Goal: Task Accomplishment & Management: Complete application form

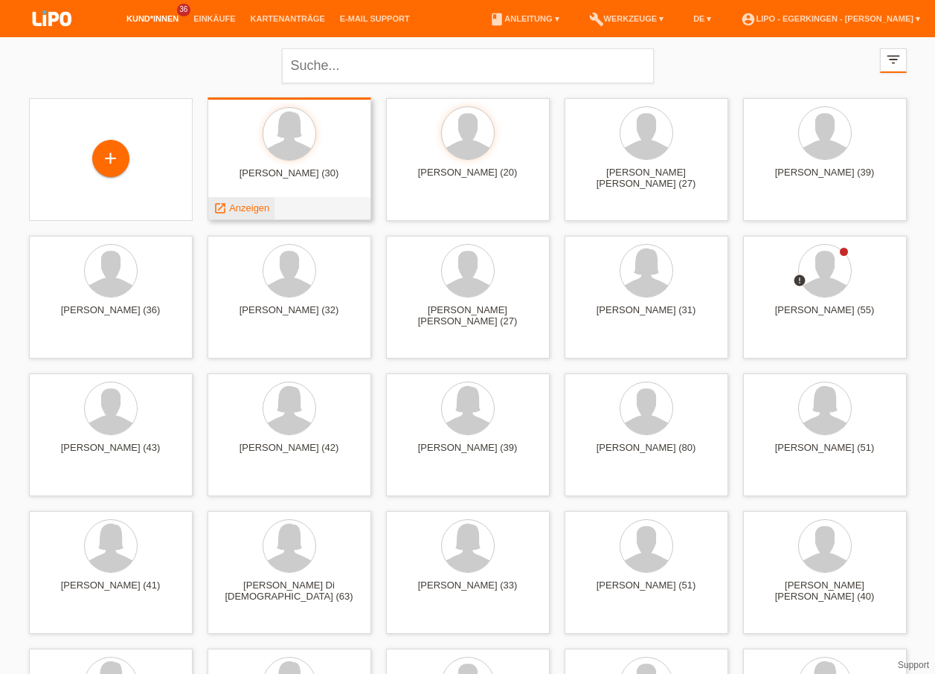
click at [247, 206] on span "Anzeigen" at bounding box center [249, 207] width 40 height 11
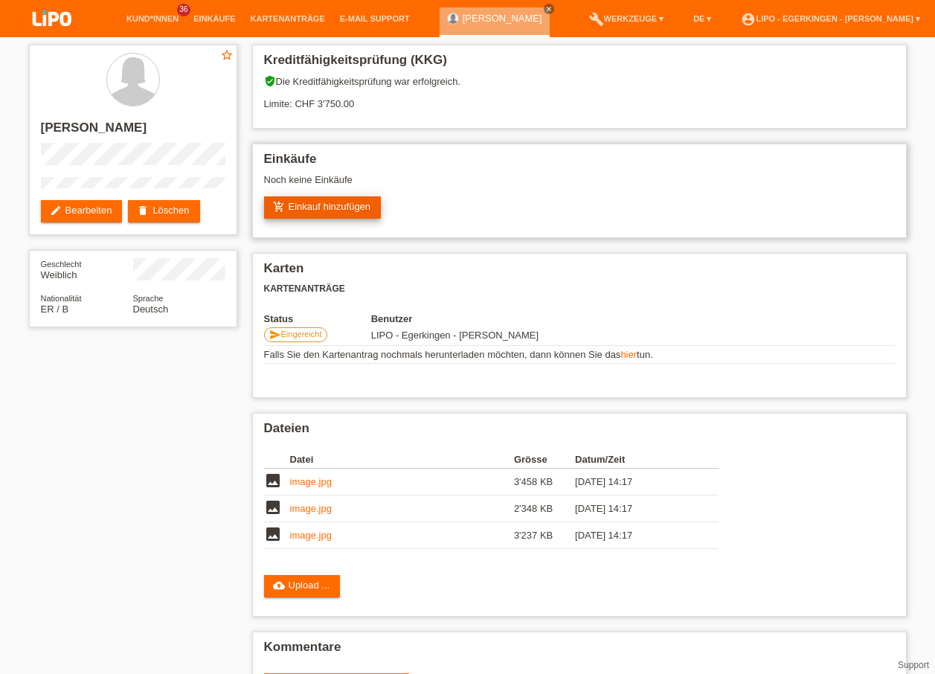
click at [314, 207] on link "add_shopping_cart Einkauf hinzufügen" at bounding box center [323, 207] width 118 height 22
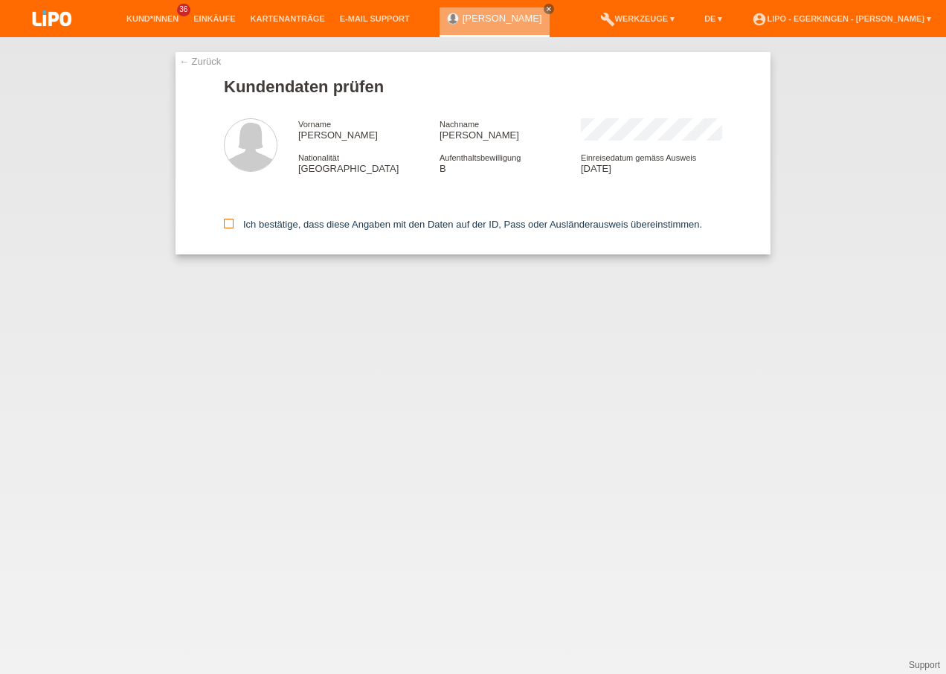
click at [227, 222] on icon at bounding box center [229, 224] width 10 height 10
click at [227, 222] on input "Ich bestätige, dass diese Angaben mit den Daten auf der ID, Pass oder Ausländer…" at bounding box center [229, 224] width 10 height 10
checkbox input "true"
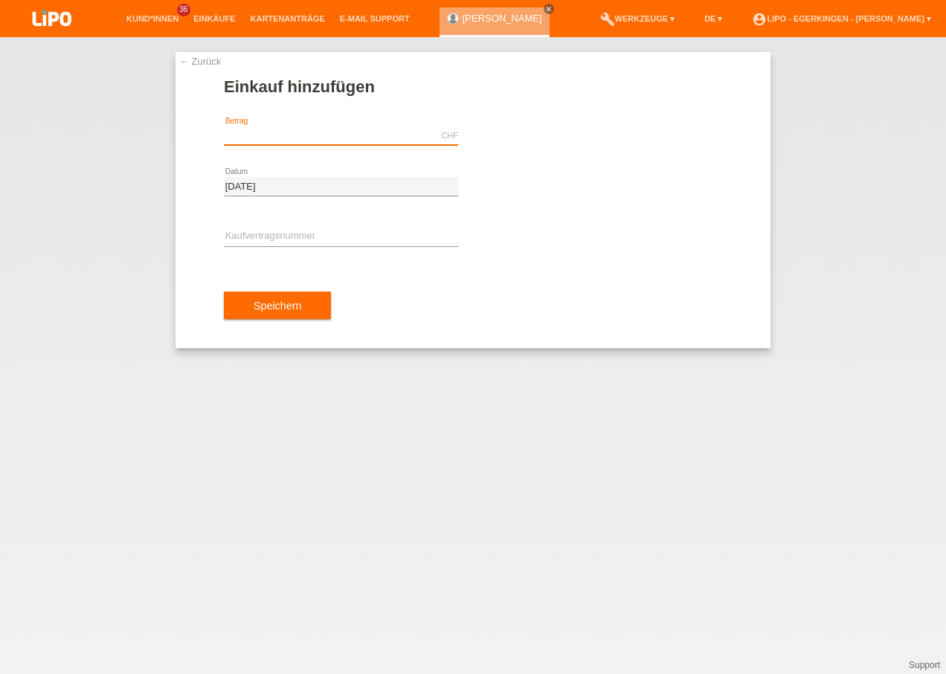
click at [277, 132] on input "text" at bounding box center [341, 135] width 234 height 19
type input "1754.00"
click at [265, 240] on input "text" at bounding box center [341, 237] width 234 height 19
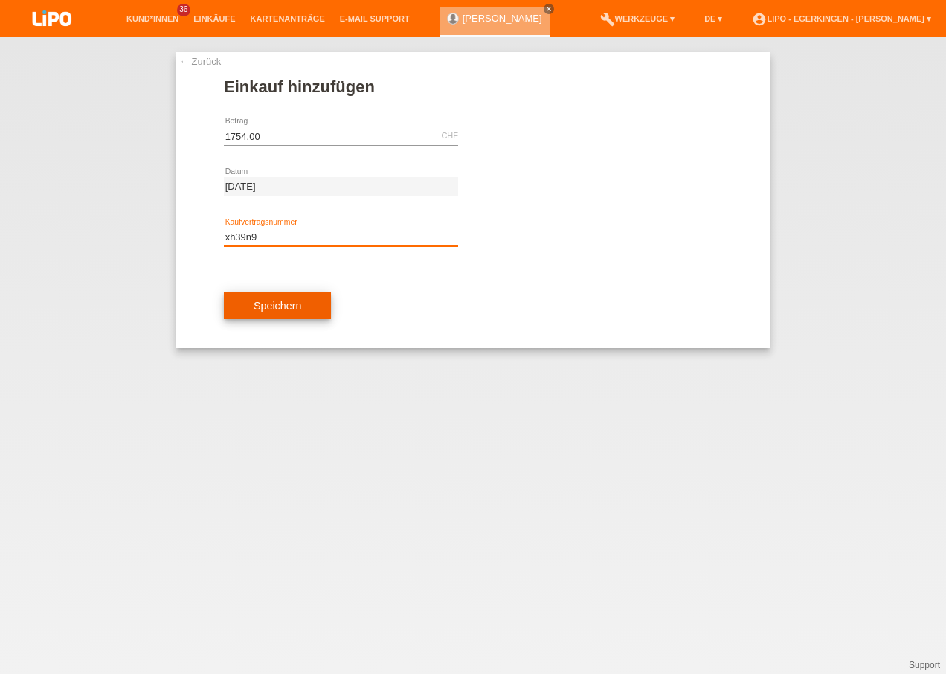
type input "xh39n9"
click at [278, 303] on span "Speichern" at bounding box center [278, 306] width 48 height 12
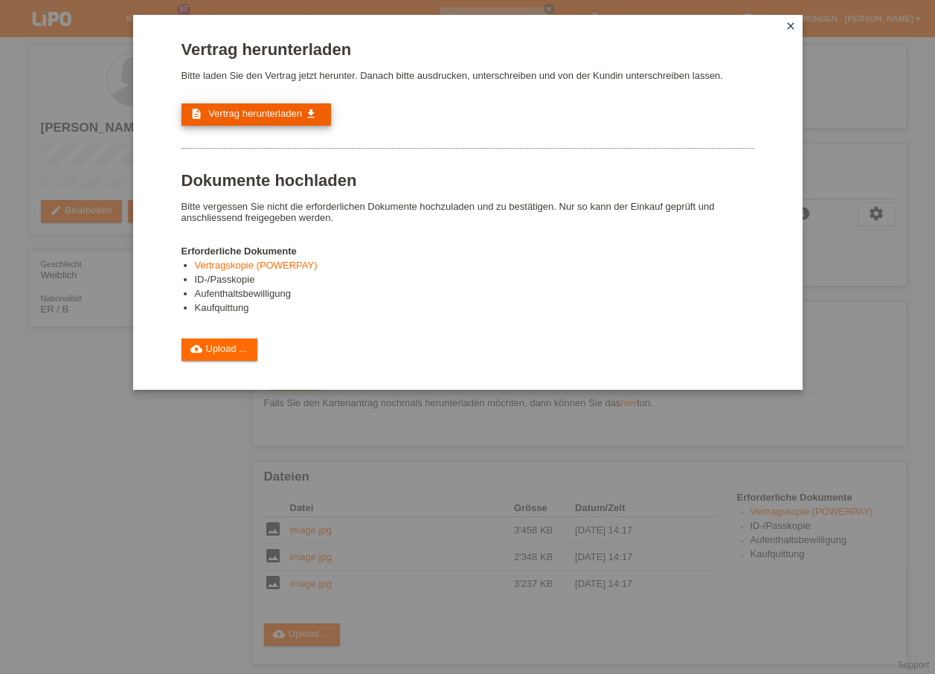
click at [271, 114] on span "Vertrag herunterladen" at bounding box center [255, 113] width 94 height 11
click at [792, 26] on icon "close" at bounding box center [791, 26] width 12 height 12
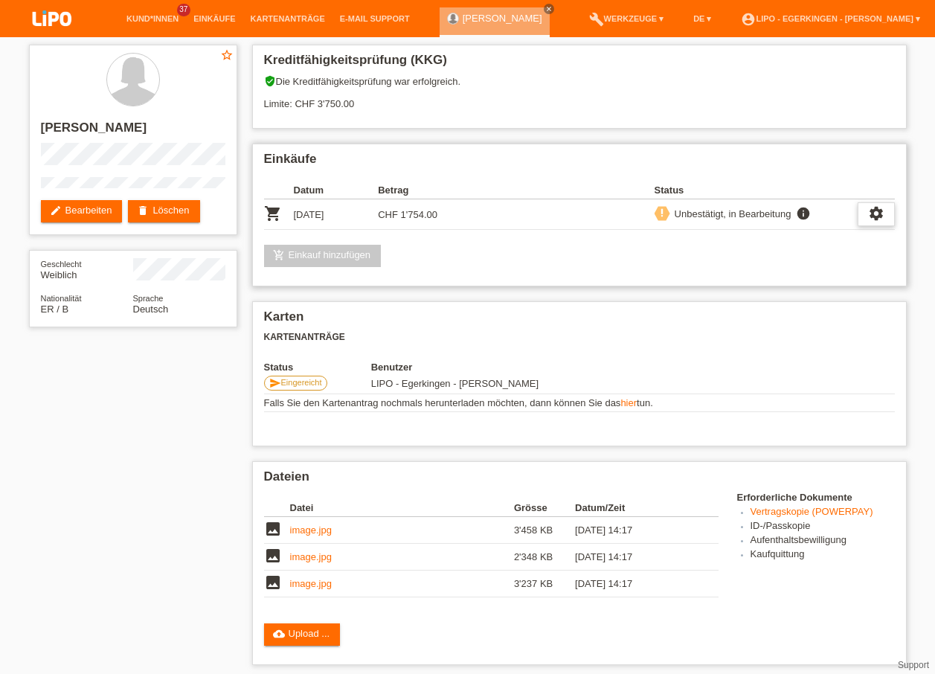
click at [878, 210] on icon "settings" at bounding box center [876, 213] width 16 height 16
click at [453, 214] on td "CHF 1'754.00" at bounding box center [420, 214] width 85 height 31
click at [273, 211] on icon "shopping_cart" at bounding box center [273, 214] width 18 height 18
drag, startPoint x: 273, startPoint y: 211, endPoint x: 435, endPoint y: 214, distance: 162.2
click at [435, 214] on td "CHF 1'754.00" at bounding box center [420, 214] width 85 height 31
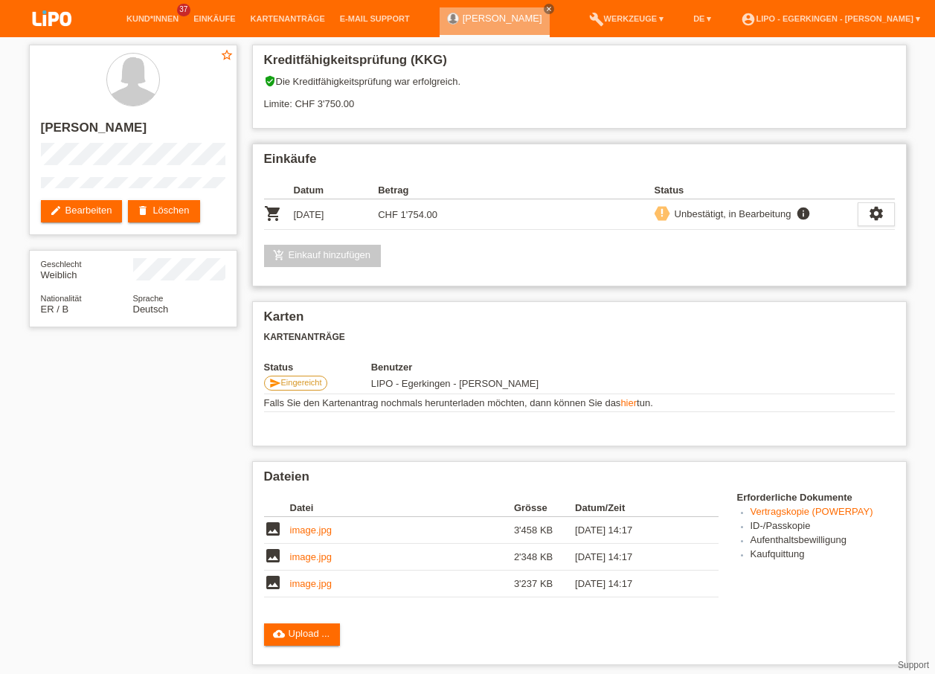
click at [435, 214] on td "CHF 1'754.00" at bounding box center [420, 214] width 85 height 31
click at [875, 212] on icon "settings" at bounding box center [876, 213] width 16 height 16
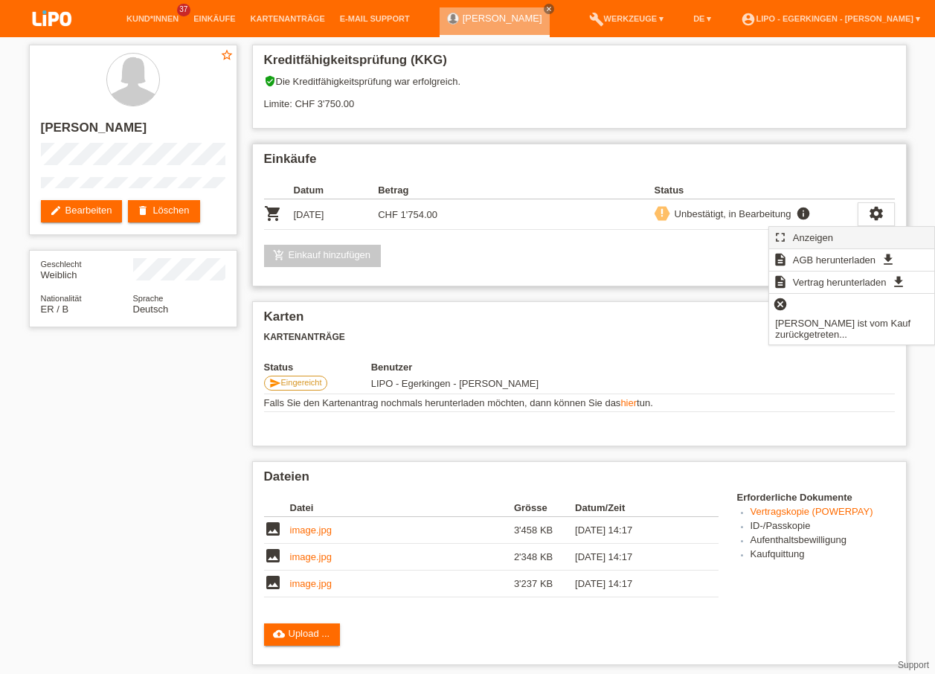
drag, startPoint x: 875, startPoint y: 212, endPoint x: 804, endPoint y: 237, distance: 75.5
click at [804, 237] on span "Anzeigen" at bounding box center [813, 237] width 45 height 18
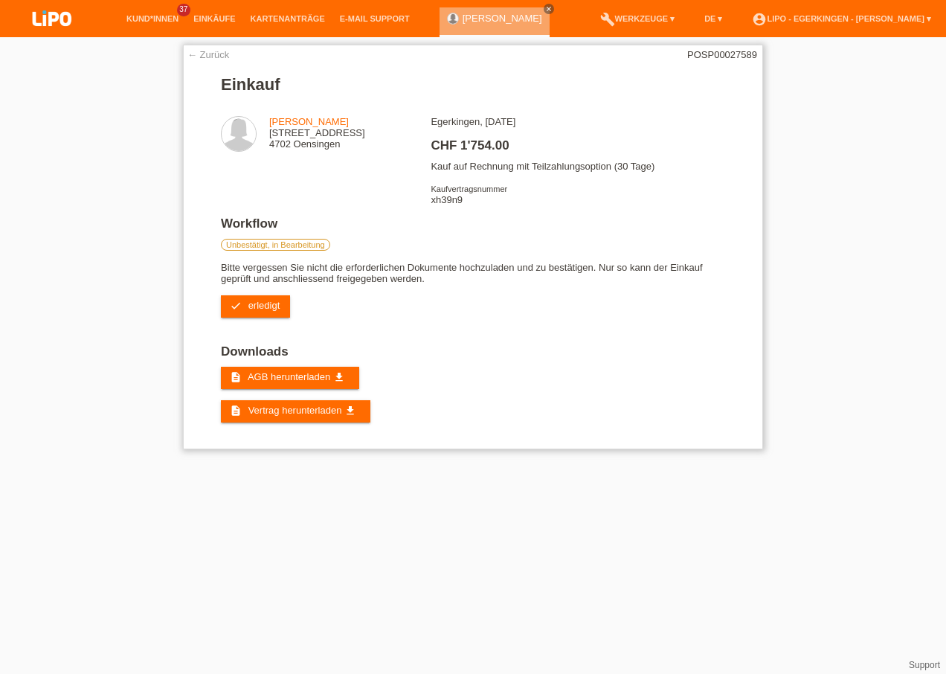
click at [196, 57] on link "← Zurück" at bounding box center [208, 54] width 42 height 11
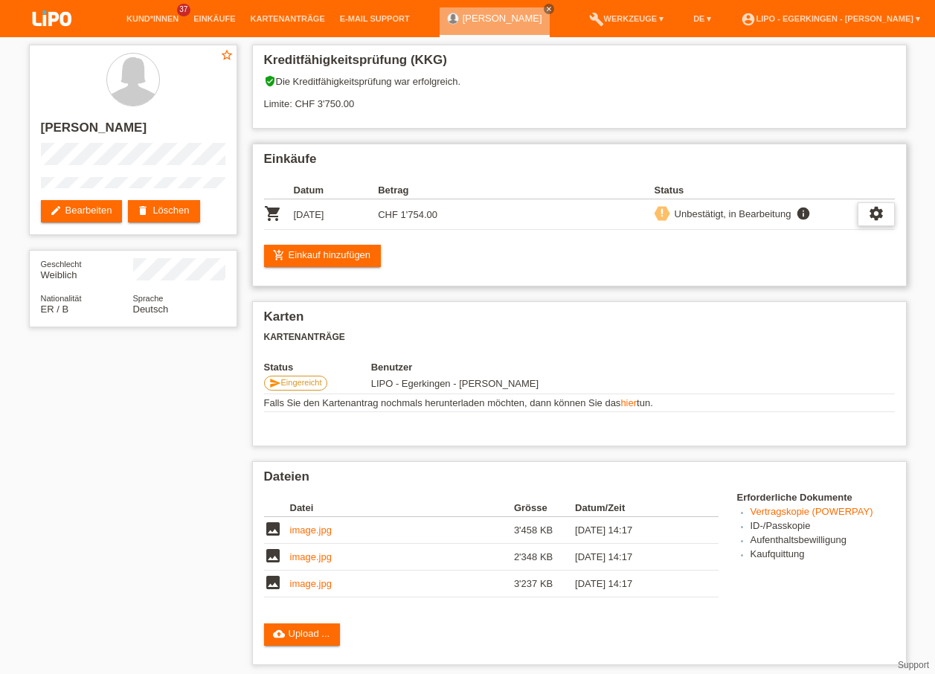
click at [873, 210] on icon "settings" at bounding box center [876, 213] width 16 height 16
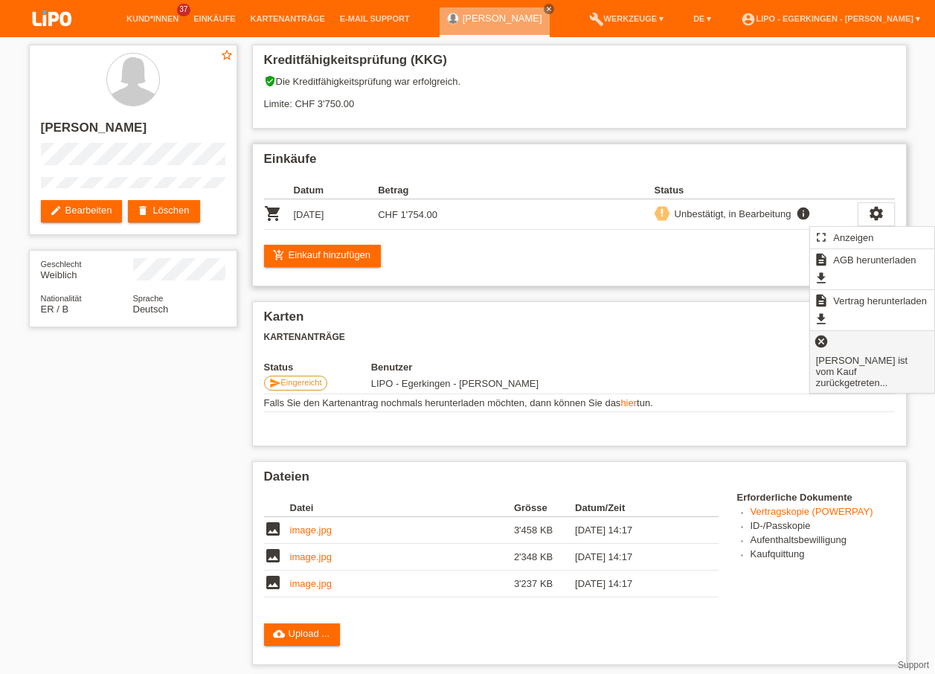
click at [842, 357] on span "Kundin ist vom Kauf zurückgetreten..." at bounding box center [872, 371] width 117 height 40
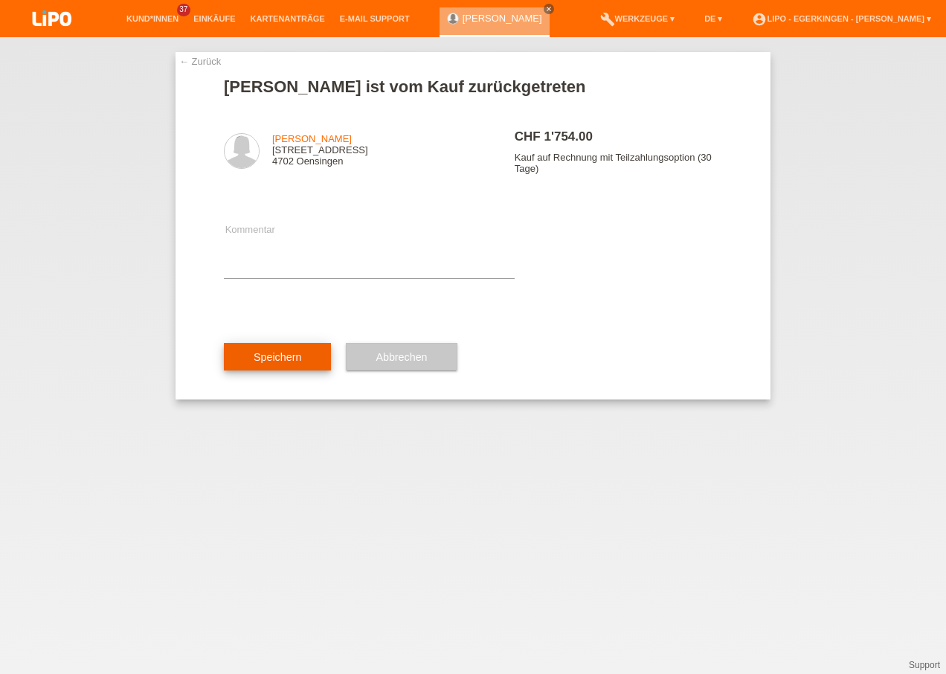
click at [279, 349] on button "Speichern" at bounding box center [277, 357] width 107 height 28
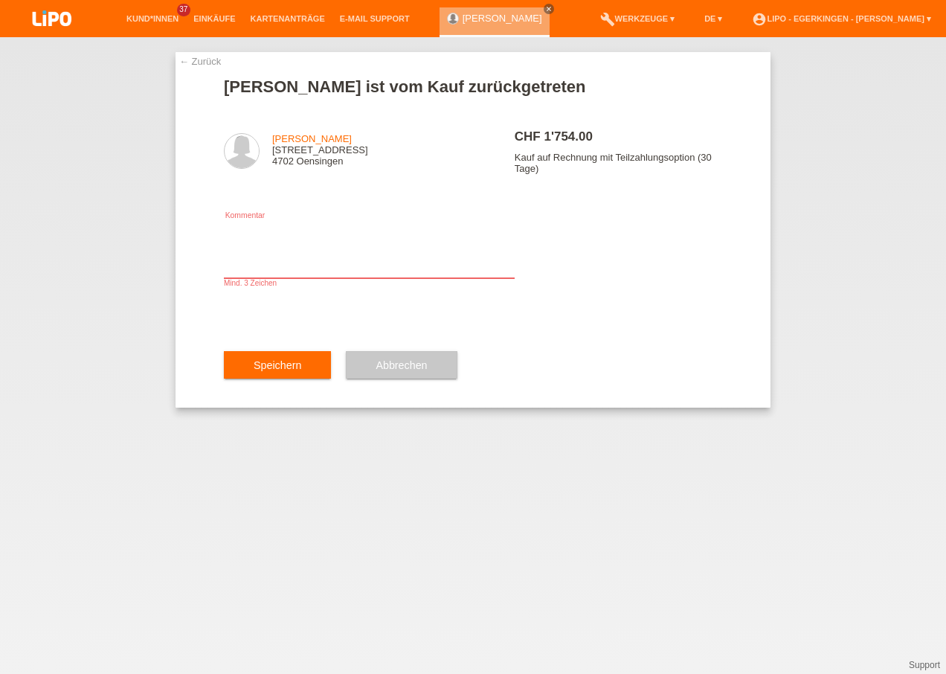
click at [253, 254] on textarea at bounding box center [369, 249] width 291 height 57
type textarea "MMM"
click at [266, 368] on span "Speichern" at bounding box center [278, 365] width 48 height 12
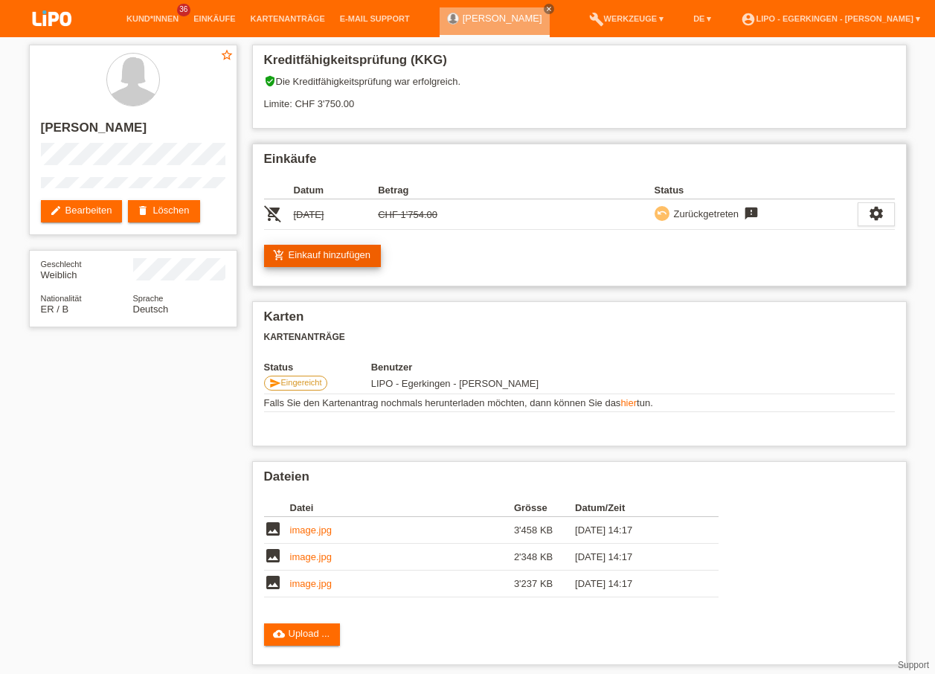
click at [341, 257] on link "add_shopping_cart Einkauf hinzufügen" at bounding box center [323, 256] width 118 height 22
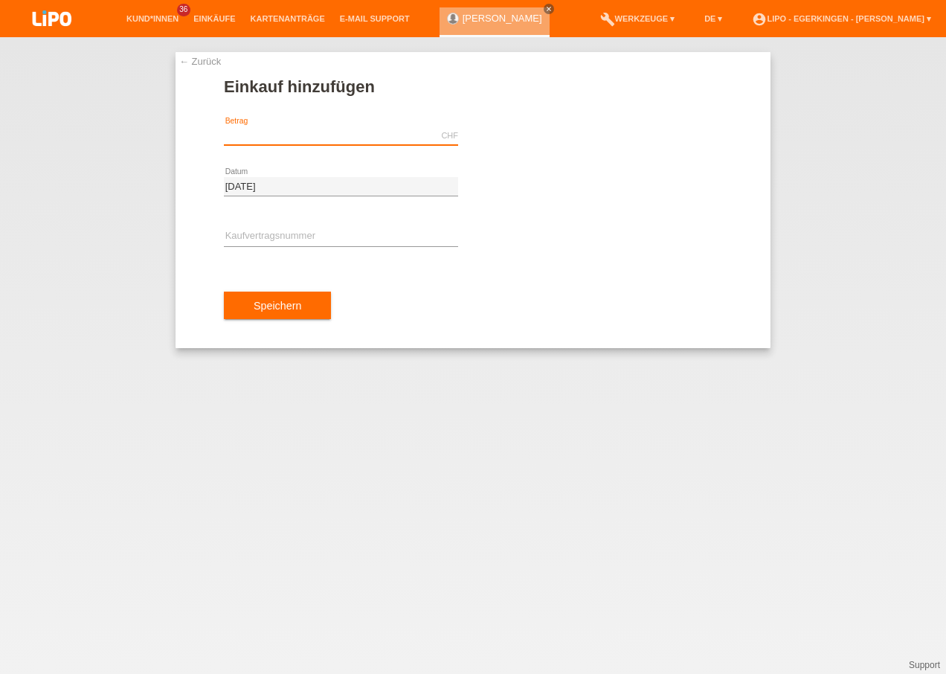
click at [286, 134] on input "text" at bounding box center [341, 135] width 234 height 19
type input "2548.70"
click at [303, 237] on input "text" at bounding box center [341, 237] width 234 height 19
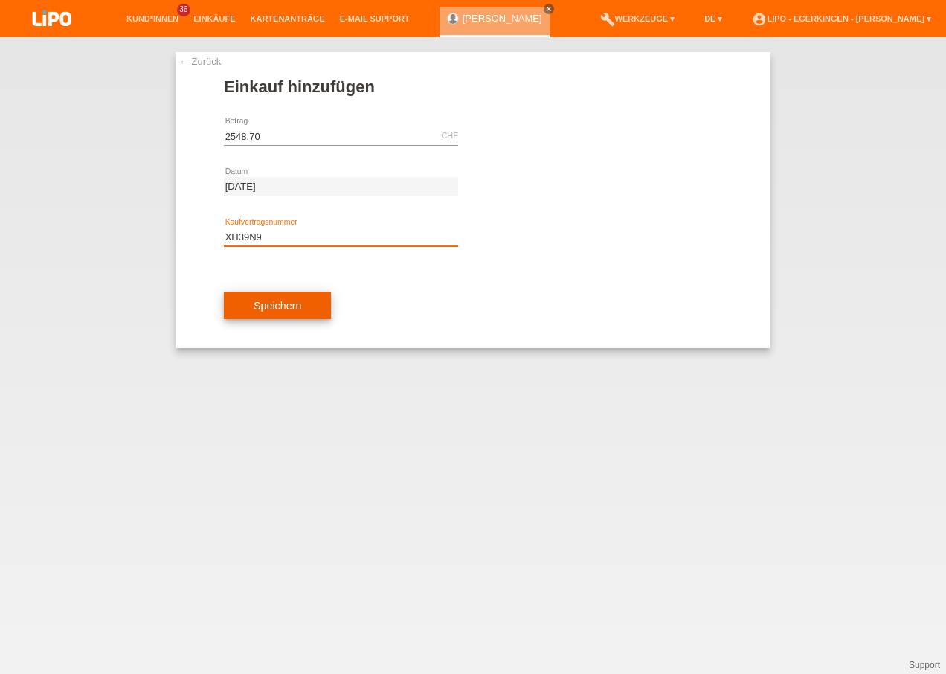
type input "XH39N9"
click at [274, 301] on span "Speichern" at bounding box center [278, 306] width 48 height 12
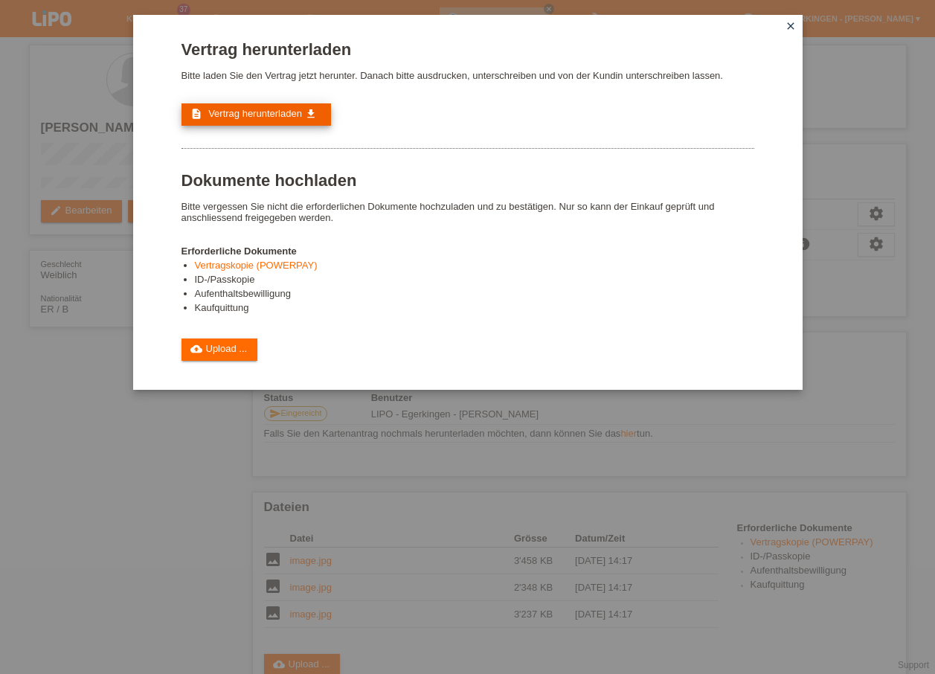
click at [258, 118] on span "Vertrag herunterladen" at bounding box center [255, 113] width 94 height 11
click at [788, 24] on icon "close" at bounding box center [791, 26] width 12 height 12
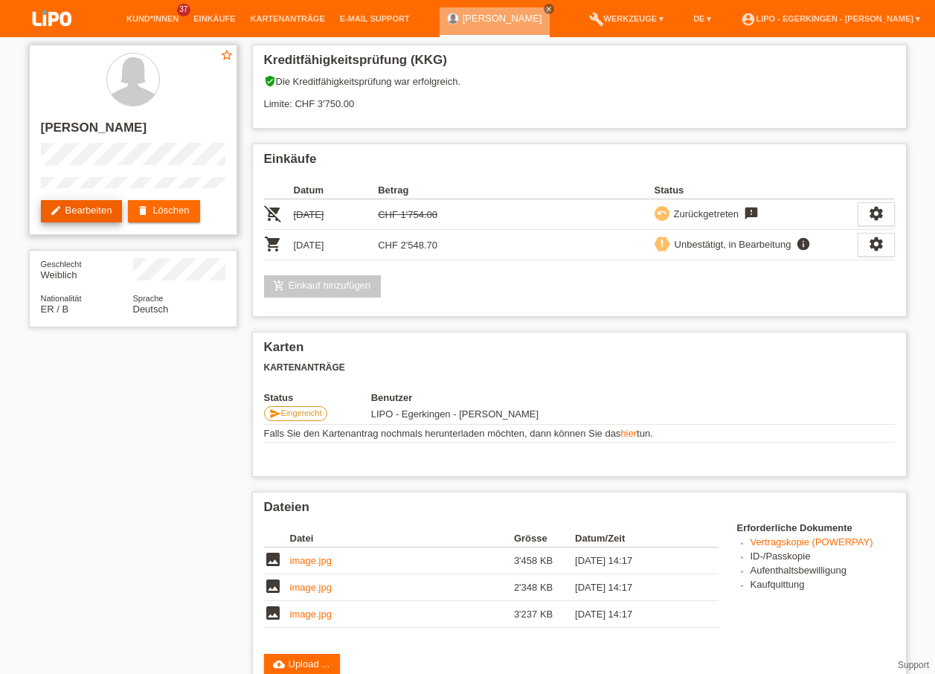
click at [89, 205] on link "edit Bearbeiten" at bounding box center [82, 211] width 82 height 22
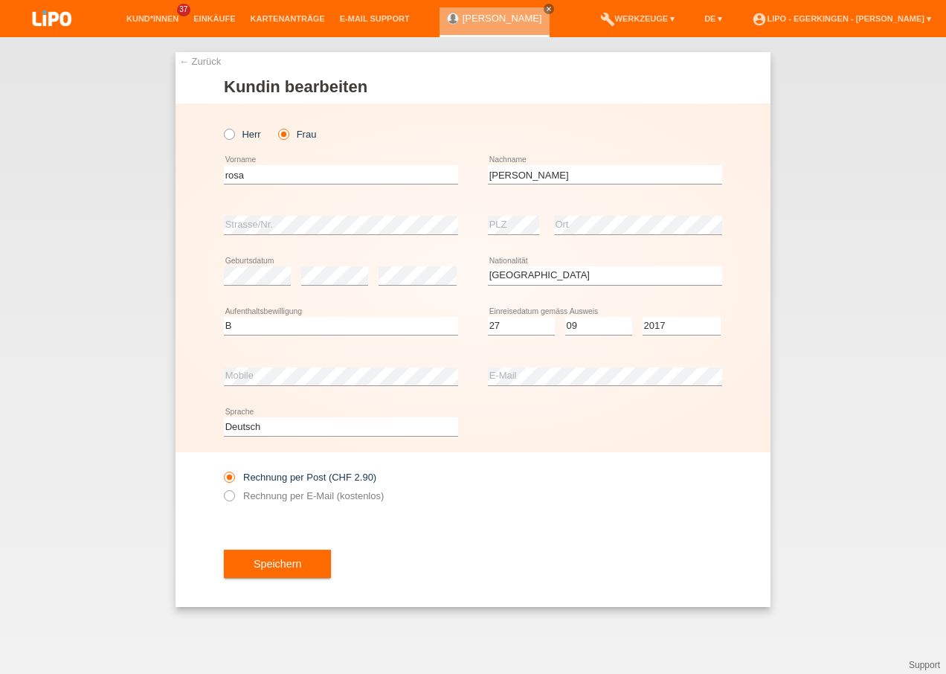
select select "ER"
select select "B"
select select "27"
select select "09"
select select "2017"
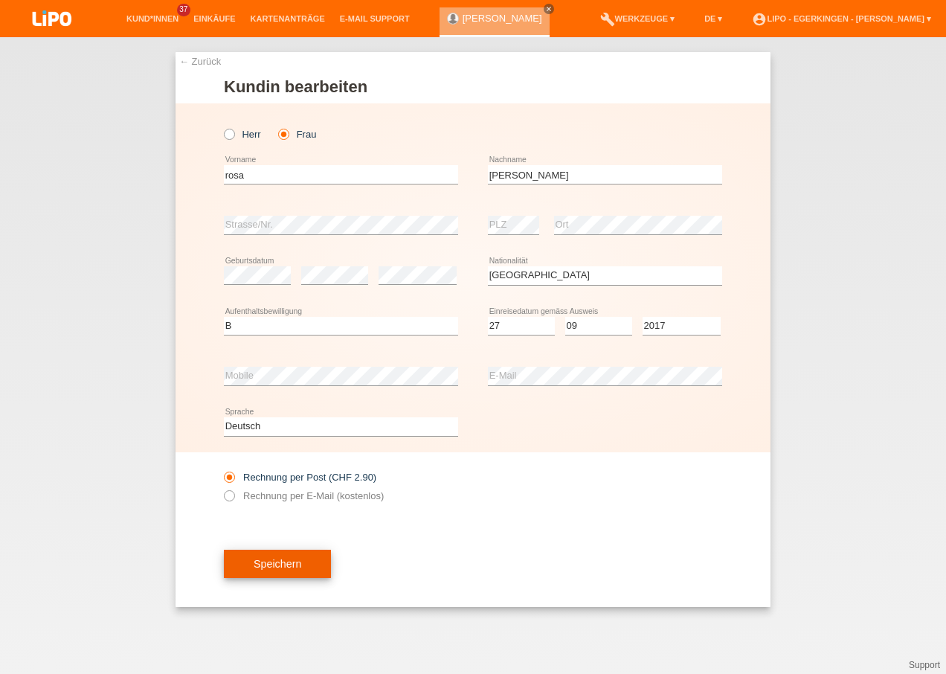
click at [301, 560] on span "Speichern" at bounding box center [278, 564] width 48 height 12
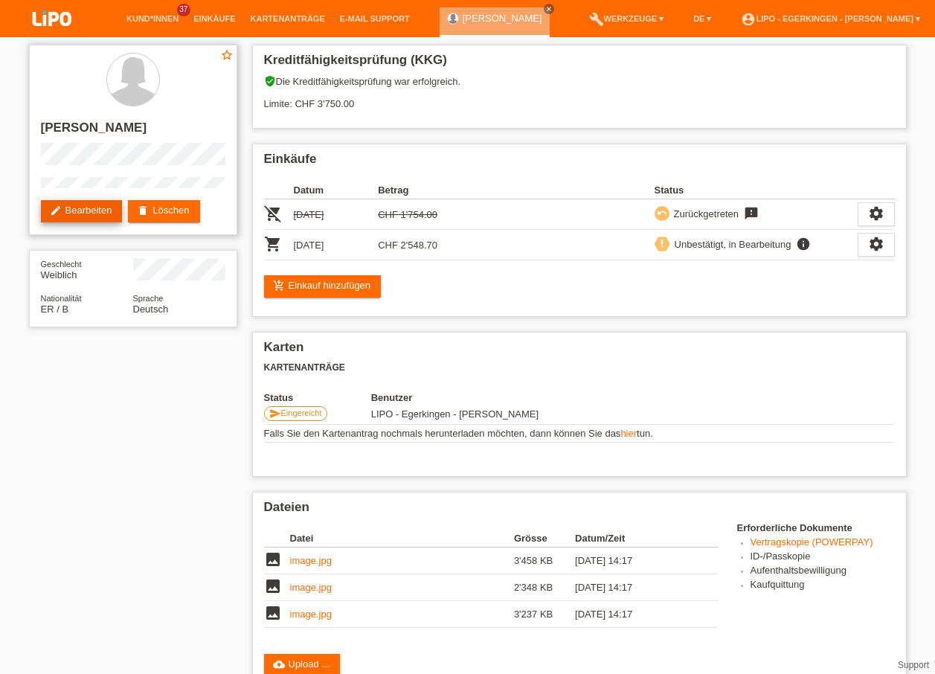
click at [70, 204] on link "edit Bearbeiten" at bounding box center [82, 211] width 82 height 22
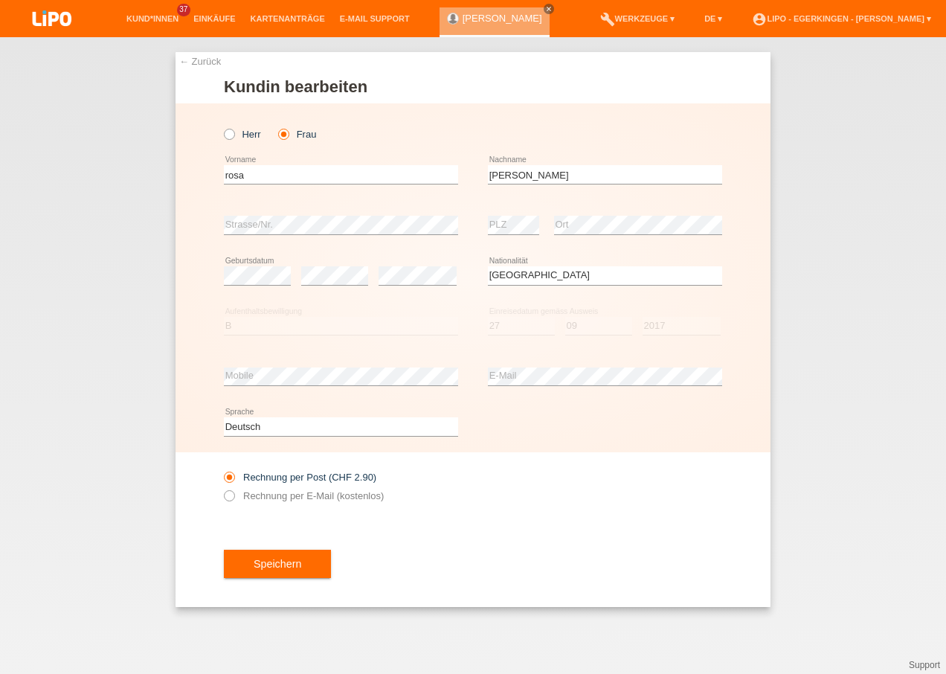
select select "ER"
select select "B"
select select "27"
select select "09"
select select "2017"
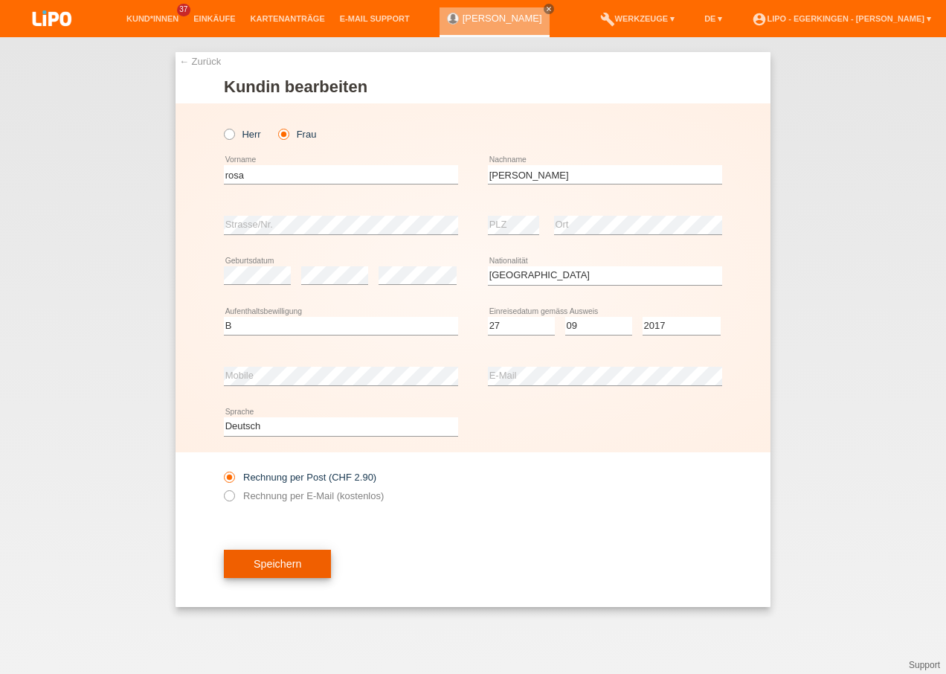
click at [283, 557] on button "Speichern" at bounding box center [277, 564] width 107 height 28
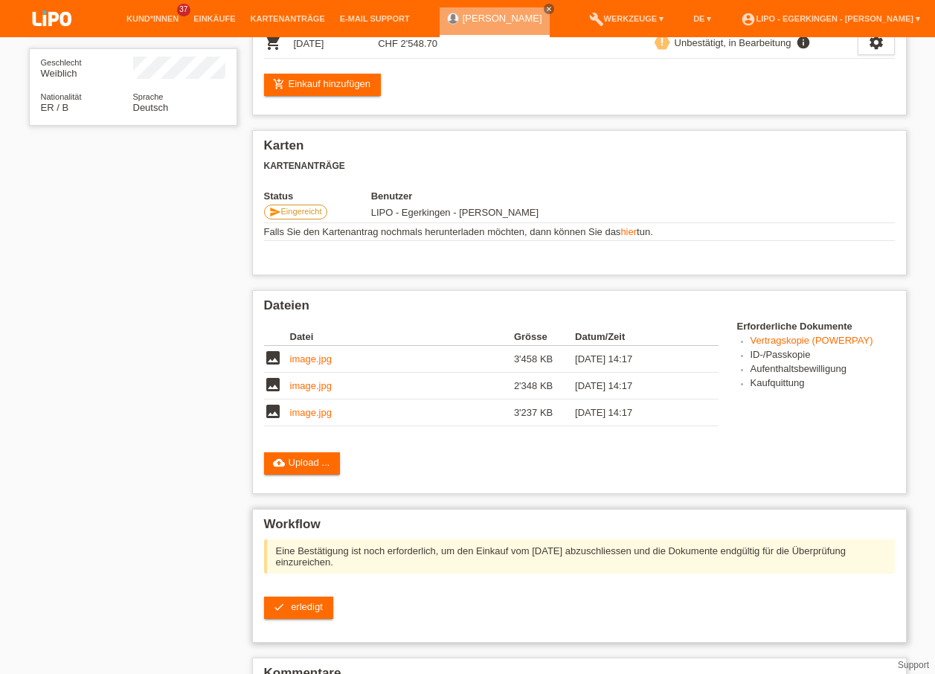
scroll to position [298, 0]
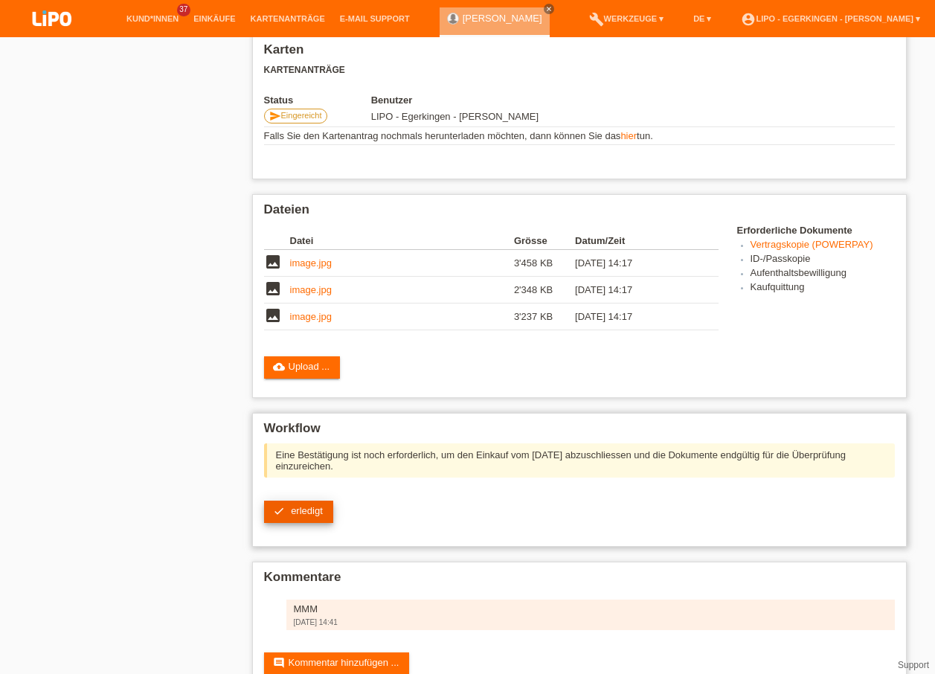
click at [301, 509] on span "erledigt" at bounding box center [307, 510] width 32 height 11
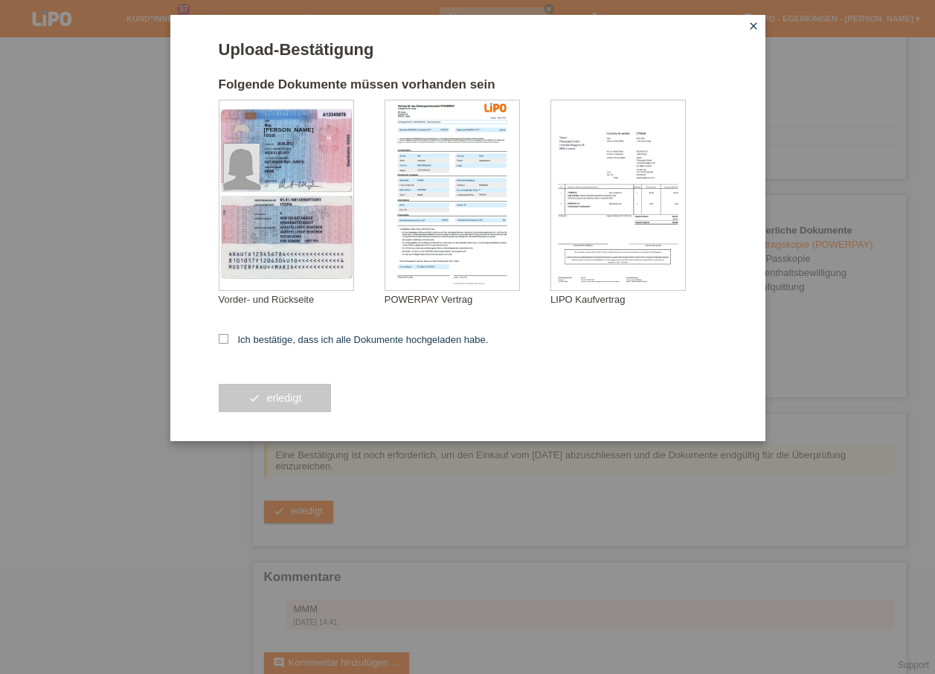
click at [751, 24] on icon "close" at bounding box center [754, 26] width 12 height 12
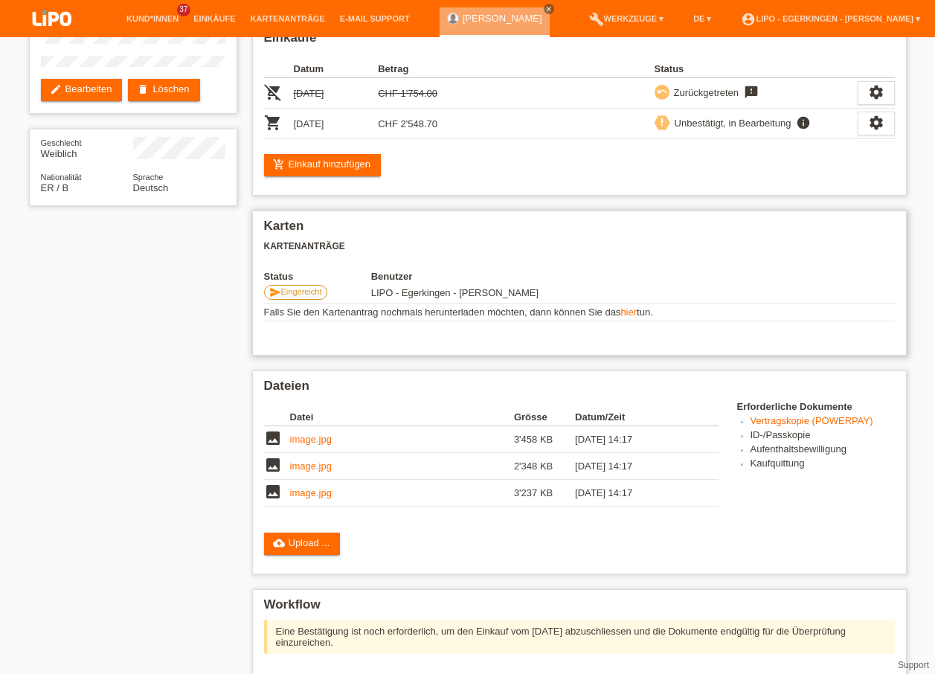
scroll to position [149, 0]
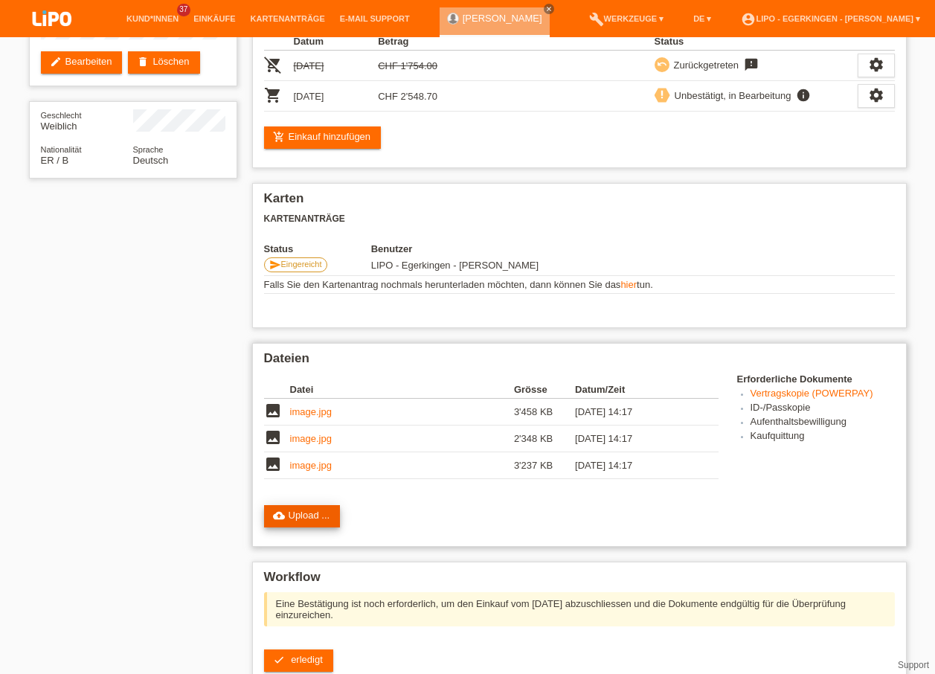
click at [278, 510] on icon "cloud_upload" at bounding box center [279, 516] width 12 height 12
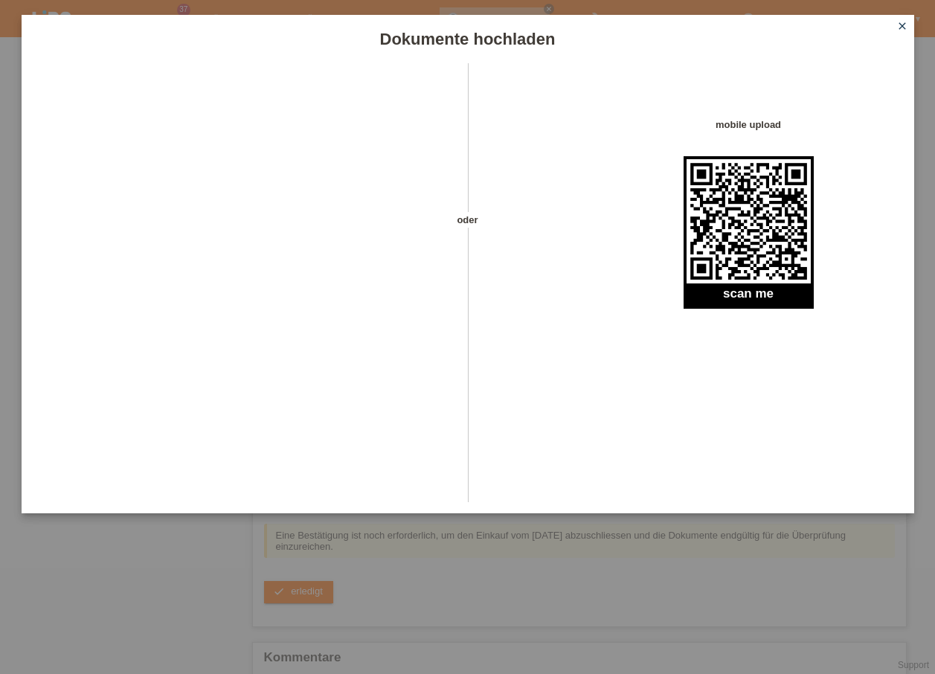
scroll to position [333, 0]
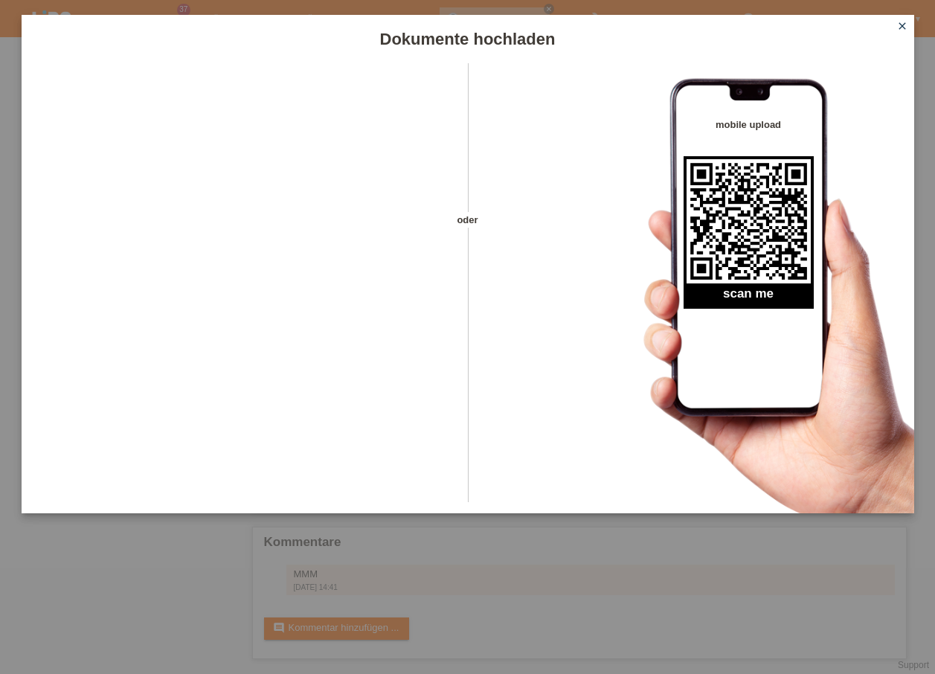
click at [900, 26] on icon "close" at bounding box center [903, 26] width 12 height 12
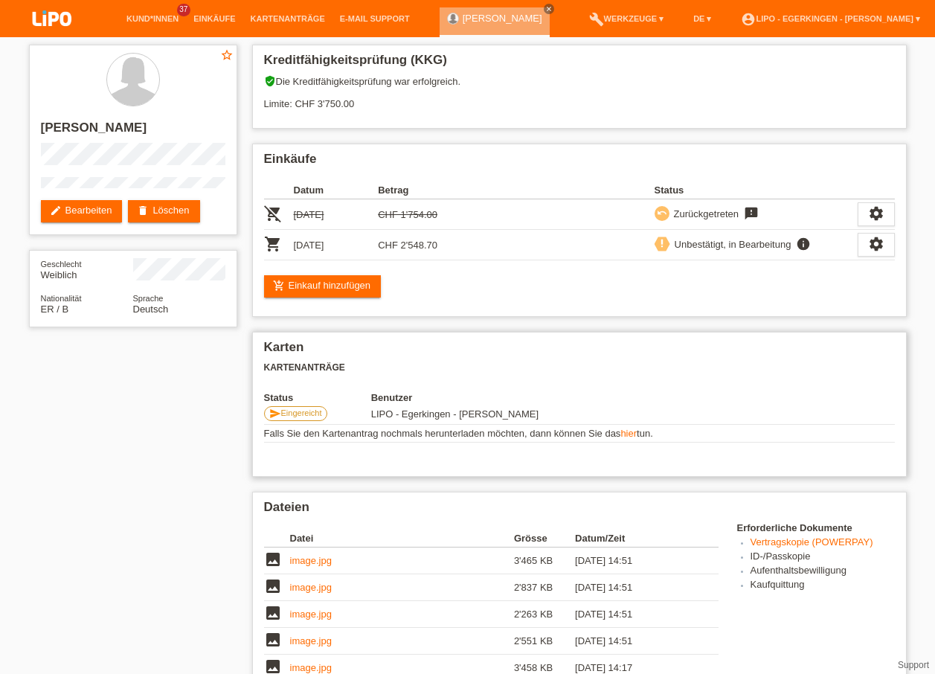
click at [292, 411] on span "Eingereicht" at bounding box center [301, 412] width 41 height 9
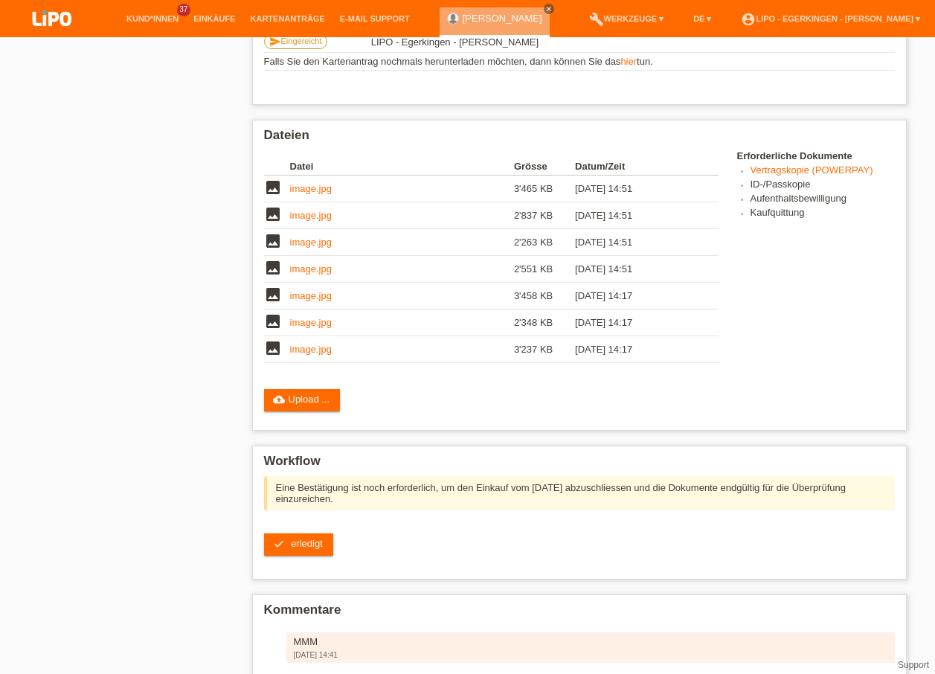
scroll to position [440, 0]
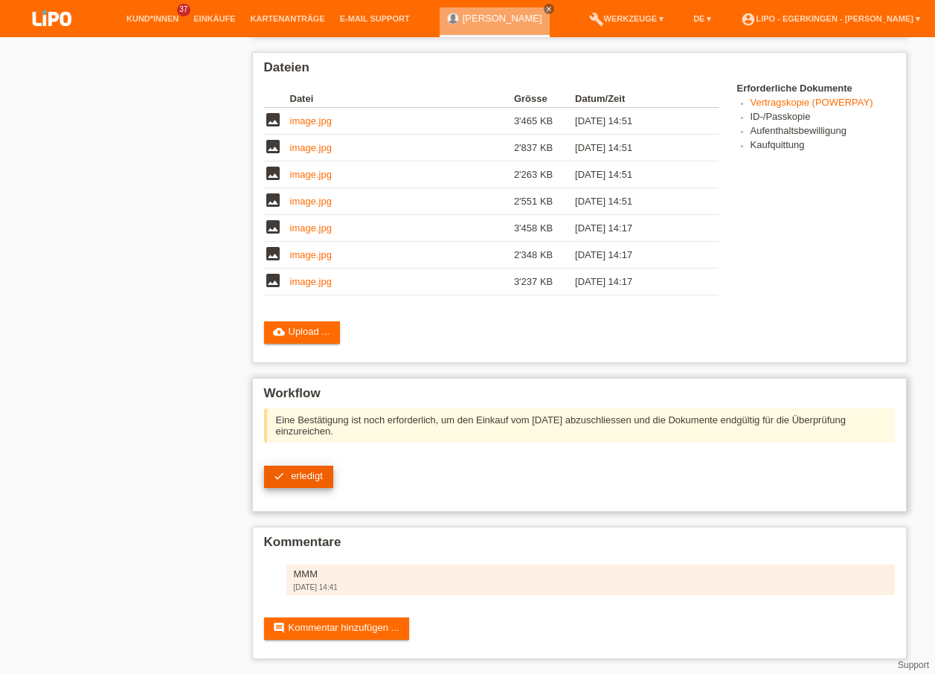
click at [307, 469] on link "check erledigt" at bounding box center [298, 477] width 69 height 22
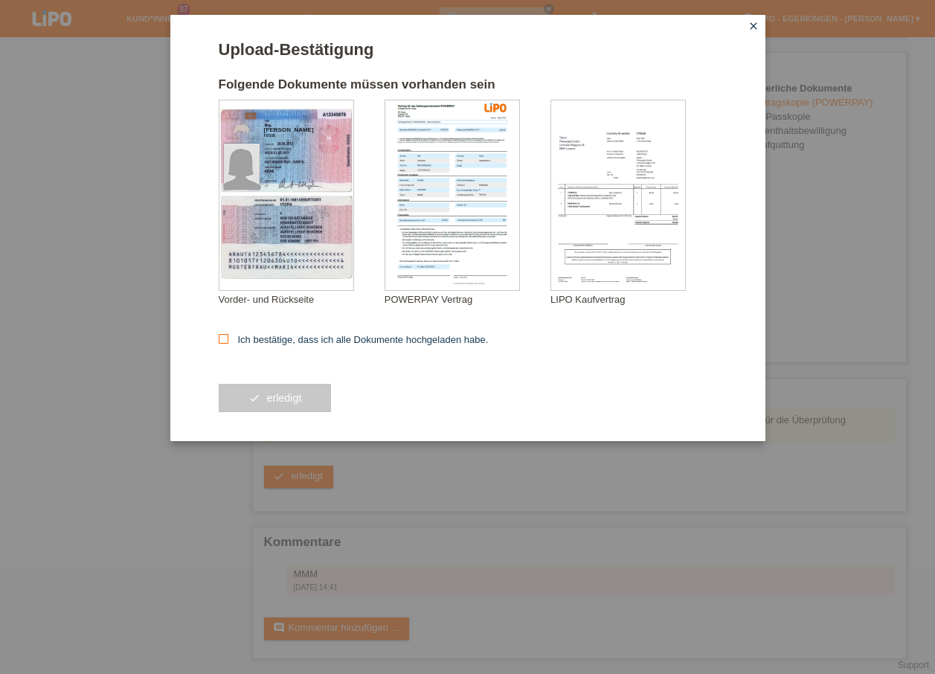
click at [222, 335] on icon at bounding box center [224, 339] width 10 height 10
click at [222, 335] on input "Ich bestätige, dass ich alle Dokumente hochgeladen habe." at bounding box center [224, 339] width 10 height 10
checkbox input "true"
click at [275, 394] on span "erledigt" at bounding box center [283, 398] width 35 height 12
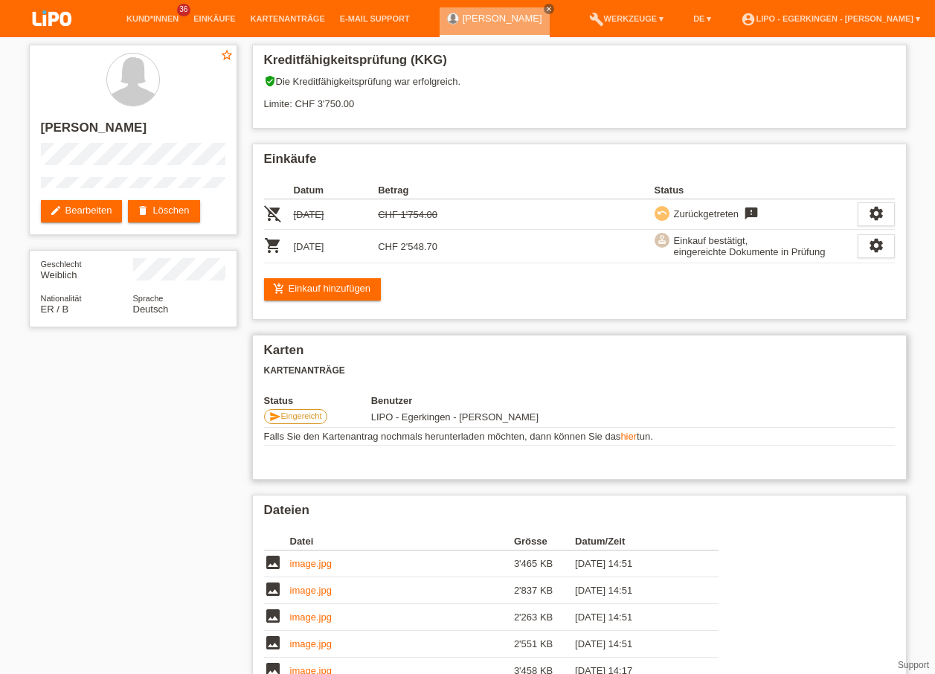
click at [289, 417] on span "Eingereicht" at bounding box center [301, 415] width 41 height 9
click at [142, 16] on link "Kund*innen" at bounding box center [152, 18] width 67 height 9
